Goal: Information Seeking & Learning: Learn about a topic

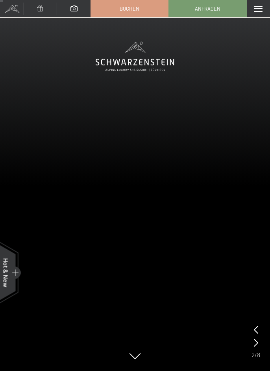
click at [212, 9] on span "Anfragen" at bounding box center [208, 8] width 26 height 7
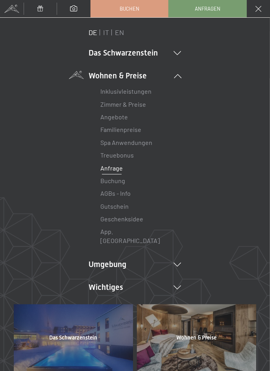
click at [151, 11] on link "Buchen" at bounding box center [129, 8] width 77 height 17
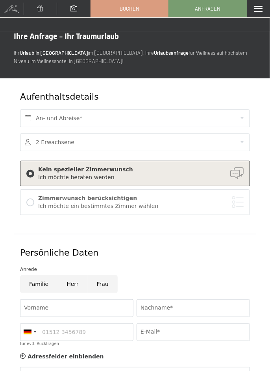
click at [144, 12] on link "Buchen" at bounding box center [129, 8] width 77 height 17
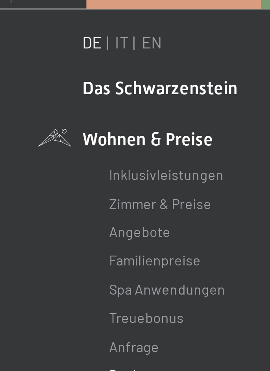
click at [107, 32] on link "IT" at bounding box center [107, 32] width 6 height 9
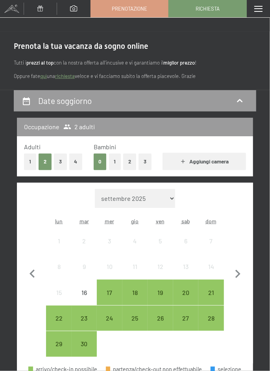
click at [243, 101] on icon at bounding box center [239, 100] width 9 height 9
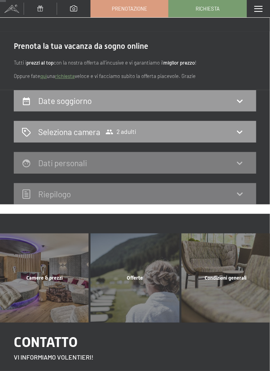
scroll to position [90, 0]
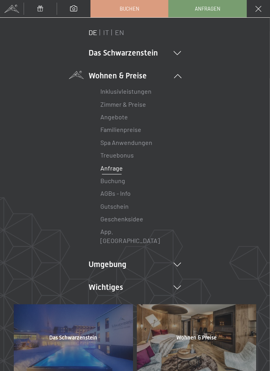
click at [107, 31] on link "IT" at bounding box center [107, 32] width 6 height 9
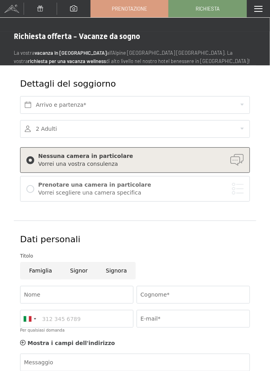
click at [262, 6] on span at bounding box center [258, 9] width 8 height 6
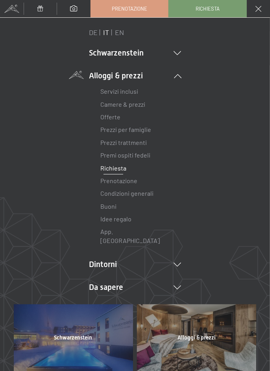
click at [135, 106] on link "Camere & prezzi" at bounding box center [123, 103] width 45 height 7
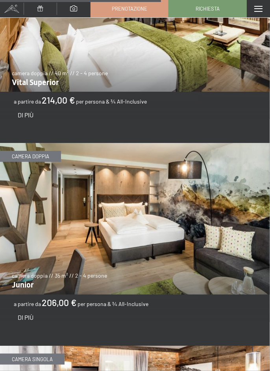
scroll to position [2134, 0]
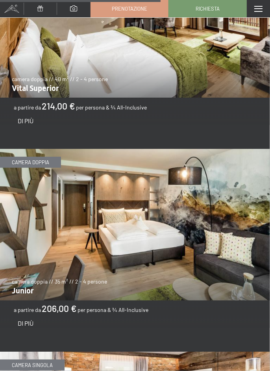
click at [138, 244] on img at bounding box center [135, 225] width 270 height 152
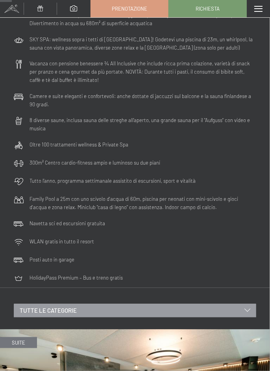
scroll to position [0, 0]
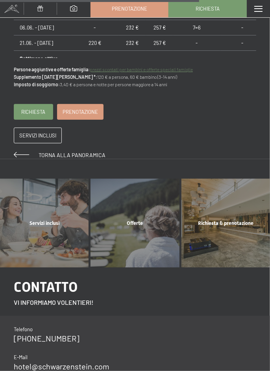
scroll to position [780, 0]
click at [25, 222] on div "Servizi inclusi" at bounding box center [44, 222] width 91 height 7
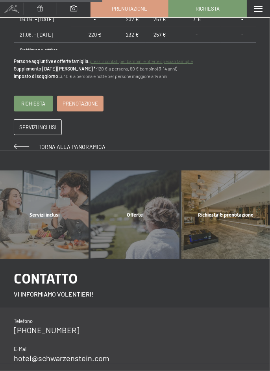
scroll to position [0, 0]
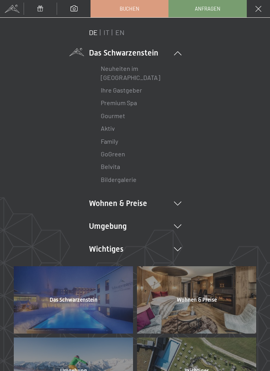
click at [109, 32] on link "IT" at bounding box center [107, 32] width 6 height 9
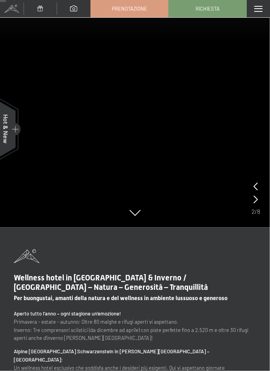
scroll to position [145, 0]
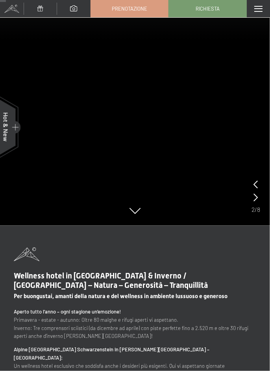
click at [259, 182] on div at bounding box center [256, 192] width 9 height 26
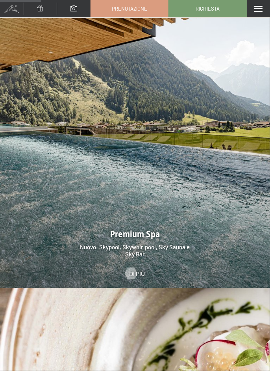
scroll to position [1024, 0]
click at [135, 269] on span "Di più" at bounding box center [137, 273] width 16 height 9
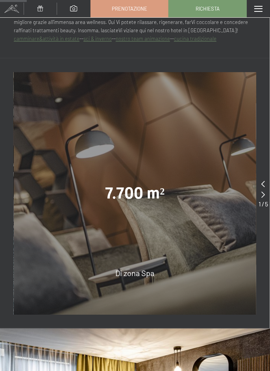
scroll to position [493, 0]
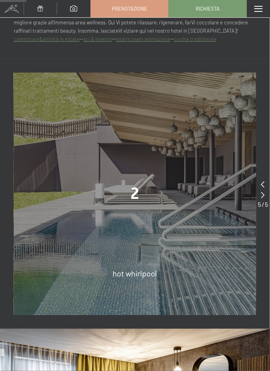
click at [135, 274] on span "hot whirlpool" at bounding box center [135, 273] width 44 height 9
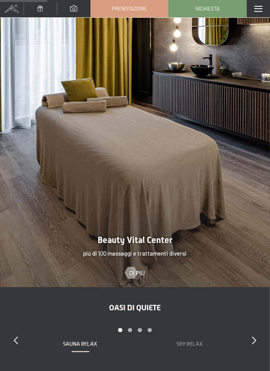
scroll to position [873, 0]
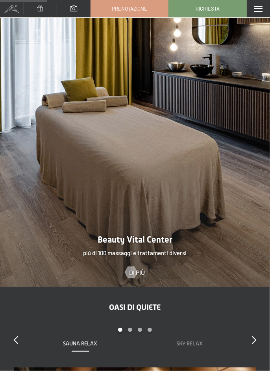
click at [137, 274] on span "Di più" at bounding box center [137, 272] width 16 height 9
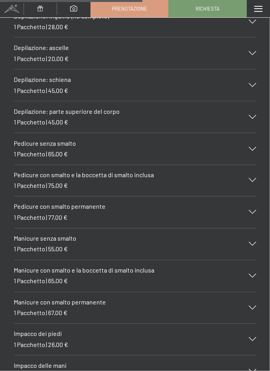
scroll to position [3152, 0]
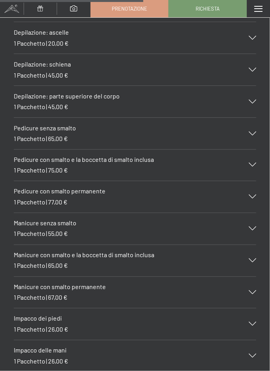
click at [254, 195] on icon at bounding box center [252, 197] width 7 height 4
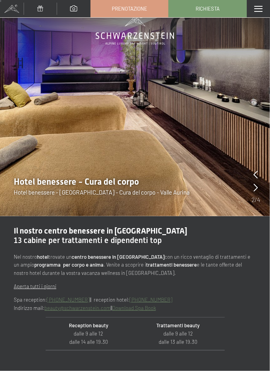
scroll to position [22, 0]
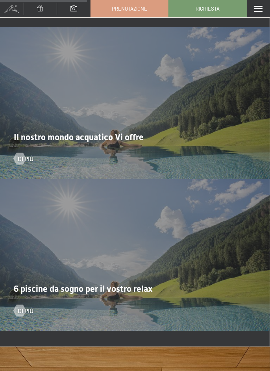
scroll to position [1607, 0]
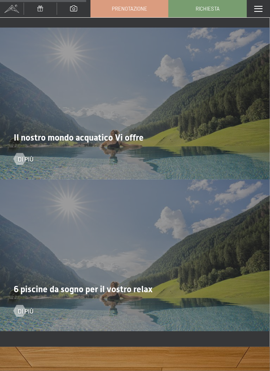
click at [25, 156] on span "Di più" at bounding box center [26, 159] width 16 height 9
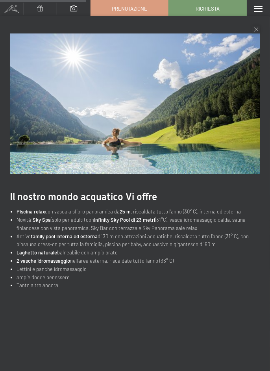
click at [256, 29] on icon at bounding box center [256, 30] width 4 height 4
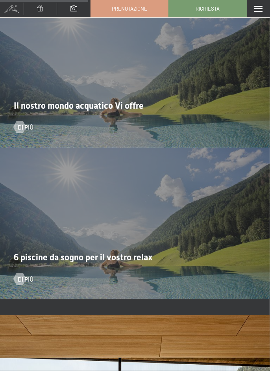
scroll to position [1640, 0]
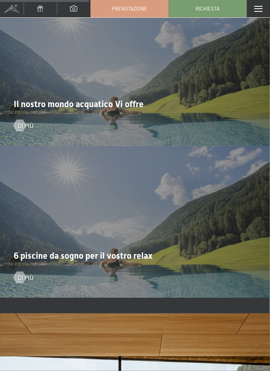
click at [24, 274] on span "Di più" at bounding box center [26, 277] width 16 height 9
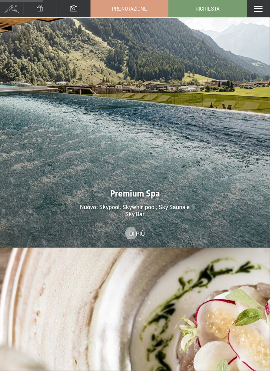
scroll to position [1053, 0]
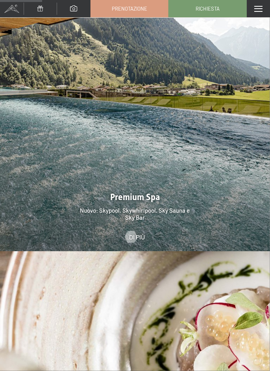
click at [134, 231] on div at bounding box center [131, 237] width 7 height 12
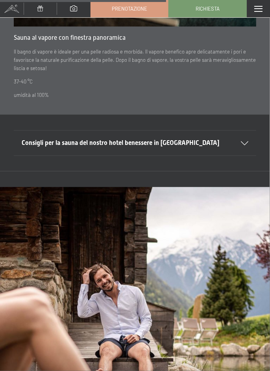
scroll to position [2529, 0]
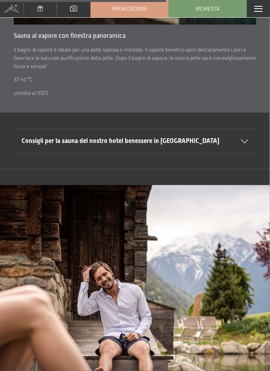
click at [244, 141] on icon at bounding box center [244, 141] width 7 height 4
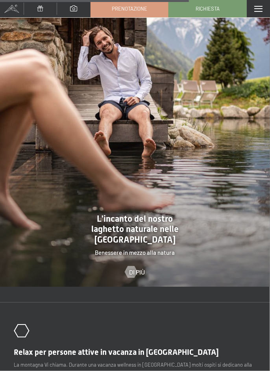
scroll to position [2924, 0]
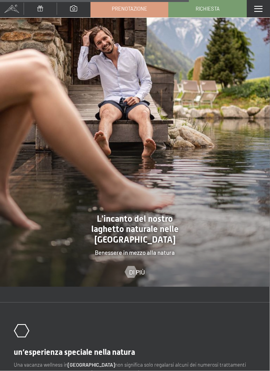
click at [137, 275] on span "Di più" at bounding box center [137, 272] width 16 height 9
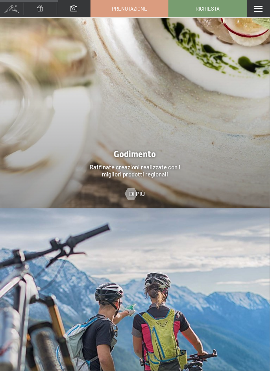
scroll to position [1444, 0]
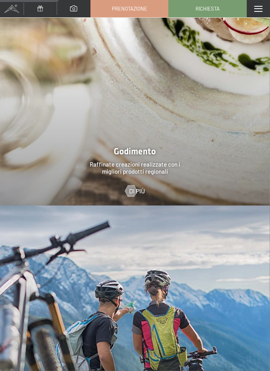
click at [134, 187] on span "Di più" at bounding box center [137, 191] width 16 height 9
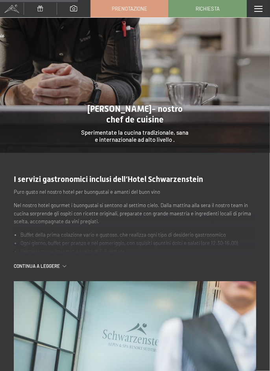
scroll to position [757, 0]
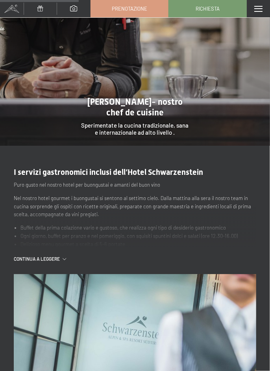
click at [65, 259] on icon at bounding box center [65, 259] width 4 height 2
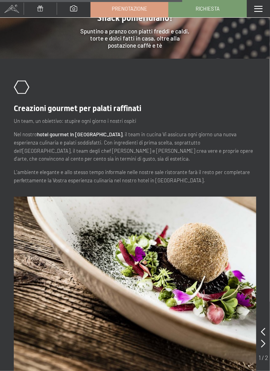
scroll to position [1565, 0]
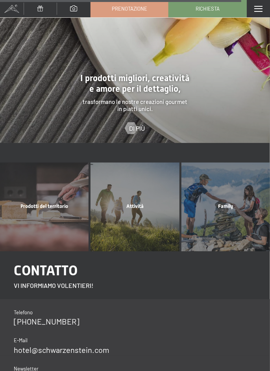
click at [135, 124] on span "Di più" at bounding box center [137, 128] width 16 height 9
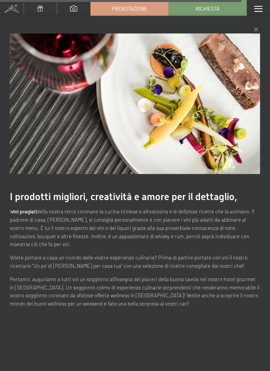
scroll to position [2121, 0]
click at [257, 28] on icon at bounding box center [256, 30] width 4 height 4
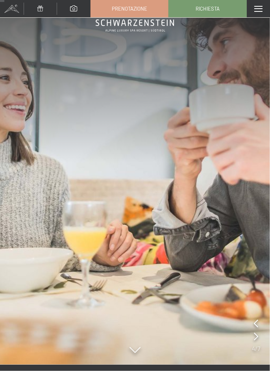
scroll to position [41, 0]
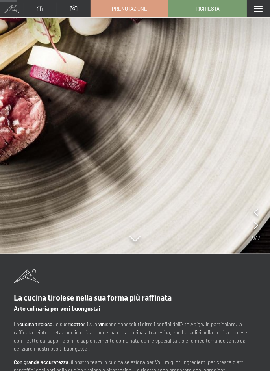
click at [135, 241] on icon at bounding box center [135, 240] width 11 height 6
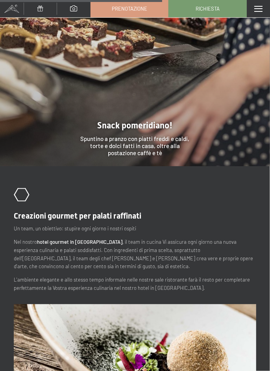
scroll to position [1447, 0]
